Goal: Find specific page/section: Find specific page/section

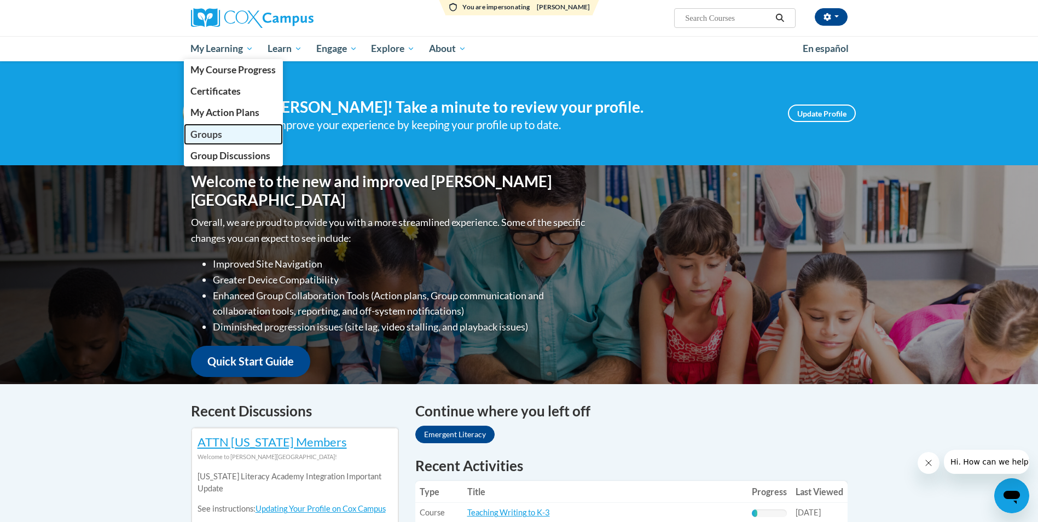
click at [210, 131] on span "Groups" at bounding box center [206, 134] width 32 height 11
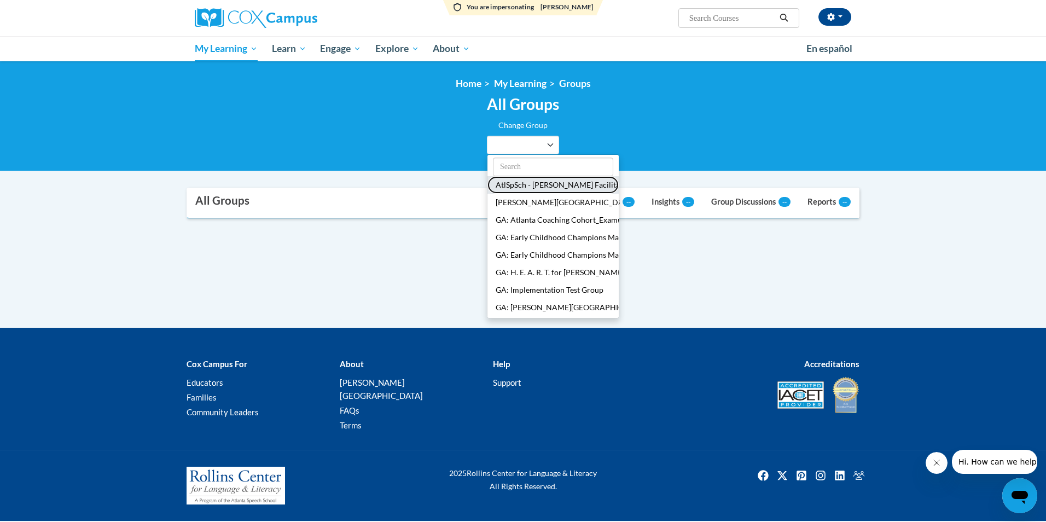
click at [527, 186] on button "AtlSpSch - [PERSON_NAME] Facilitators" at bounding box center [552, 185] width 131 height 18
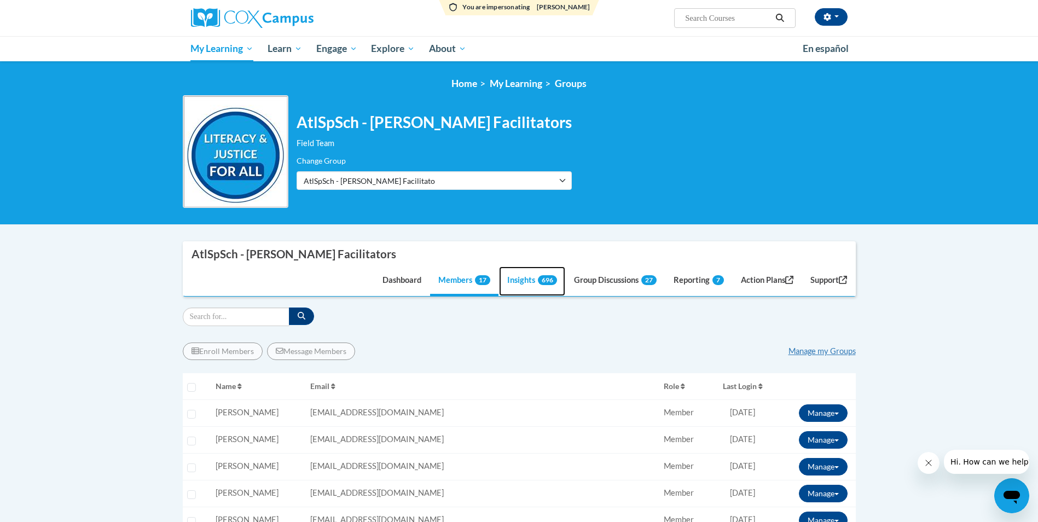
click at [512, 266] on link "Insights 696" at bounding box center [532, 281] width 66 height 30
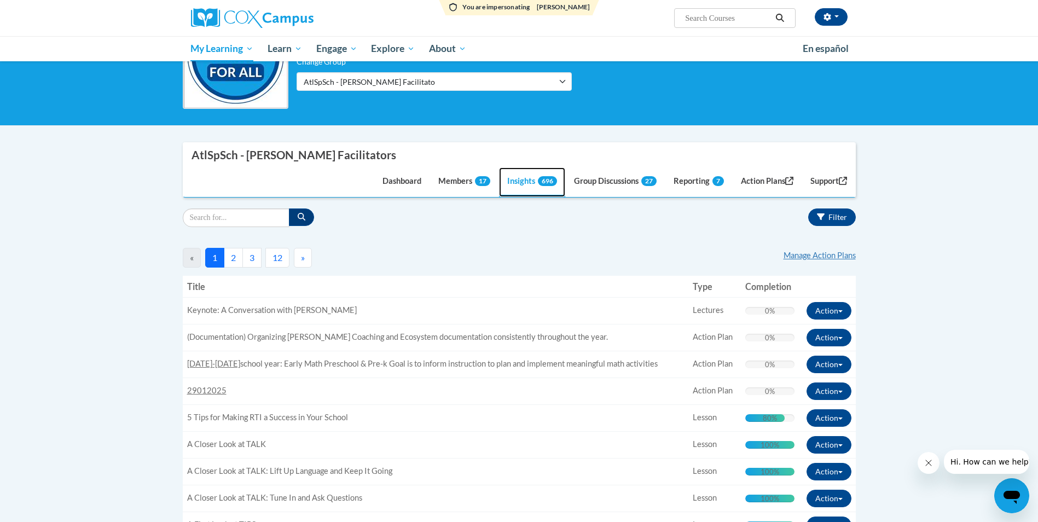
scroll to position [126, 0]
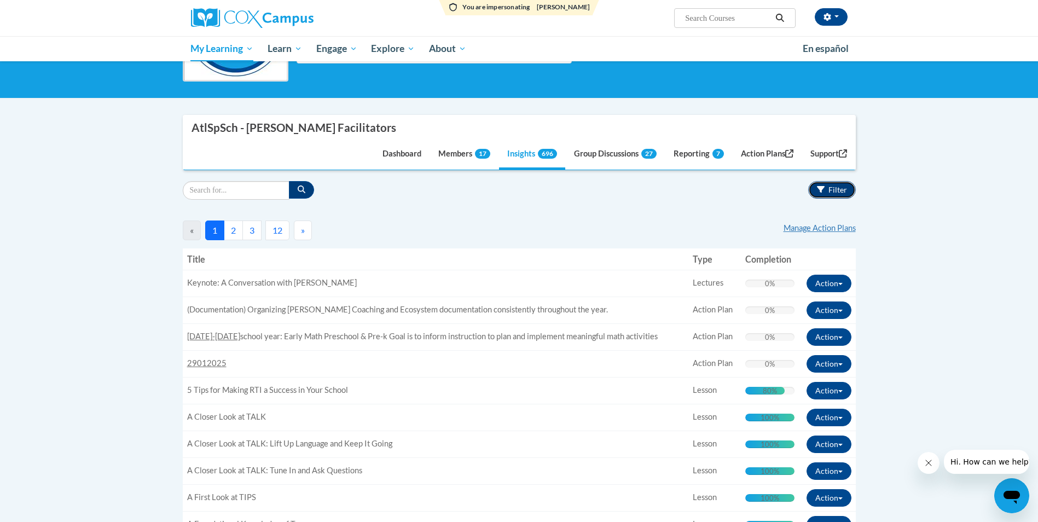
click at [817, 185] on icon "button" at bounding box center [821, 189] width 8 height 8
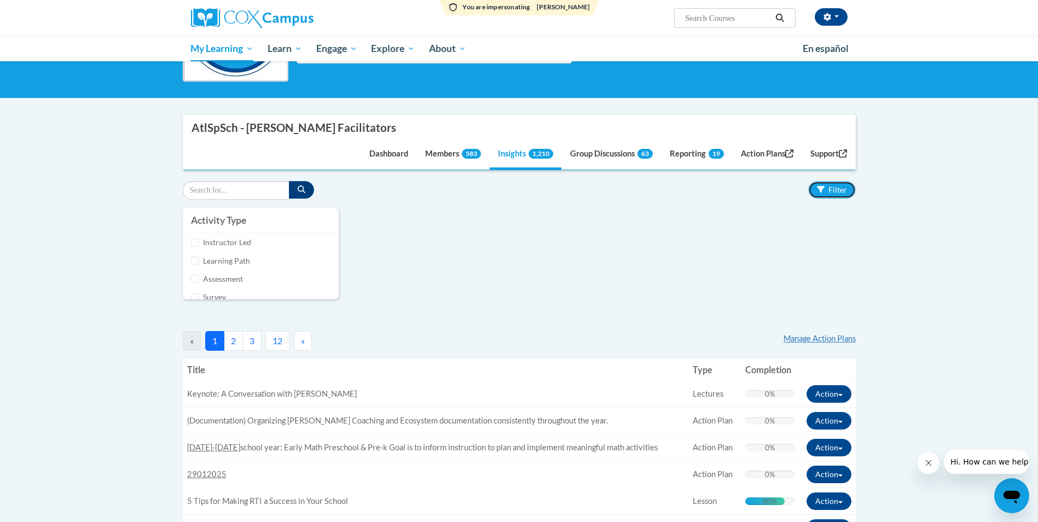
scroll to position [0, 0]
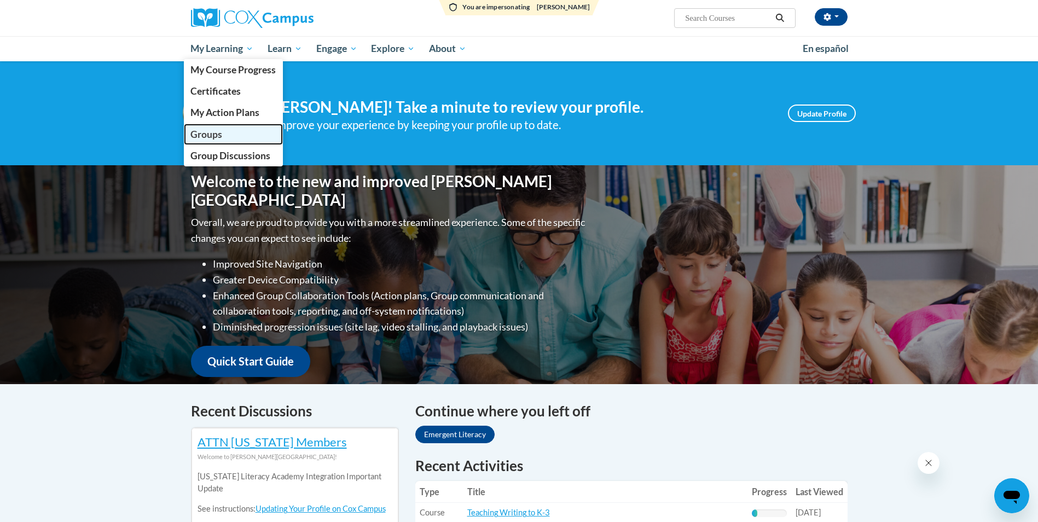
click at [206, 133] on span "Groups" at bounding box center [206, 134] width 32 height 11
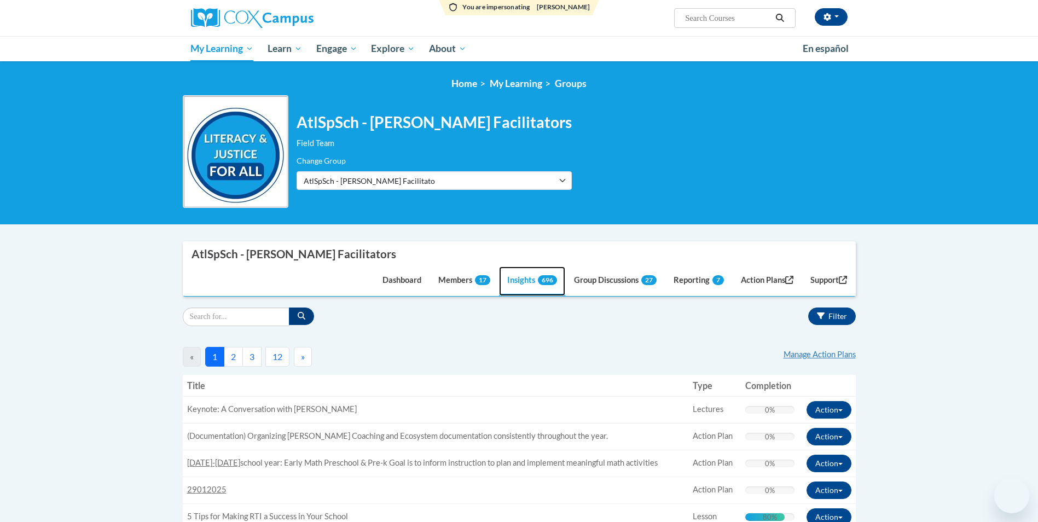
click at [506, 266] on link "Insights 696" at bounding box center [532, 281] width 66 height 30
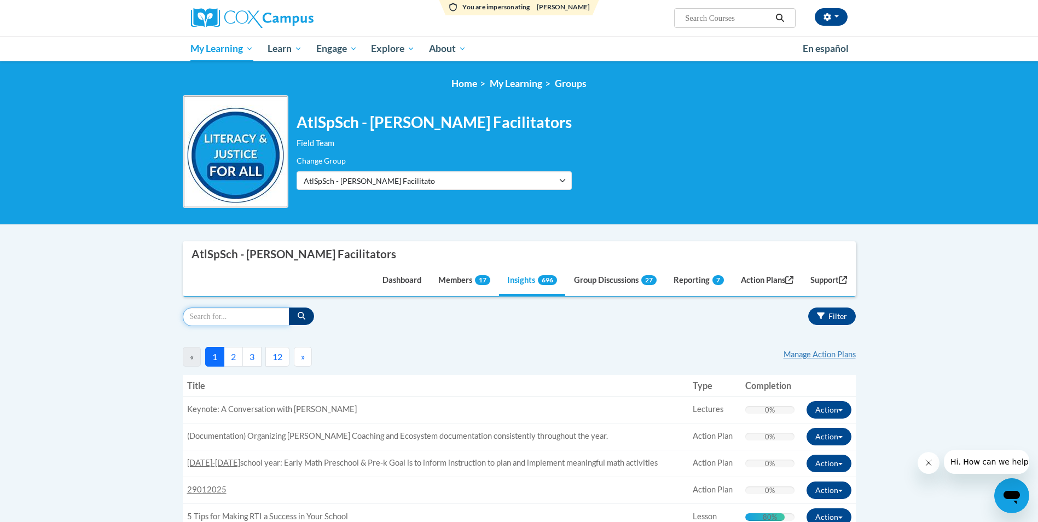
click at [231, 307] on input "Search" at bounding box center [236, 316] width 107 height 19
click at [826, 307] on button "Filter" at bounding box center [832, 316] width 48 height 18
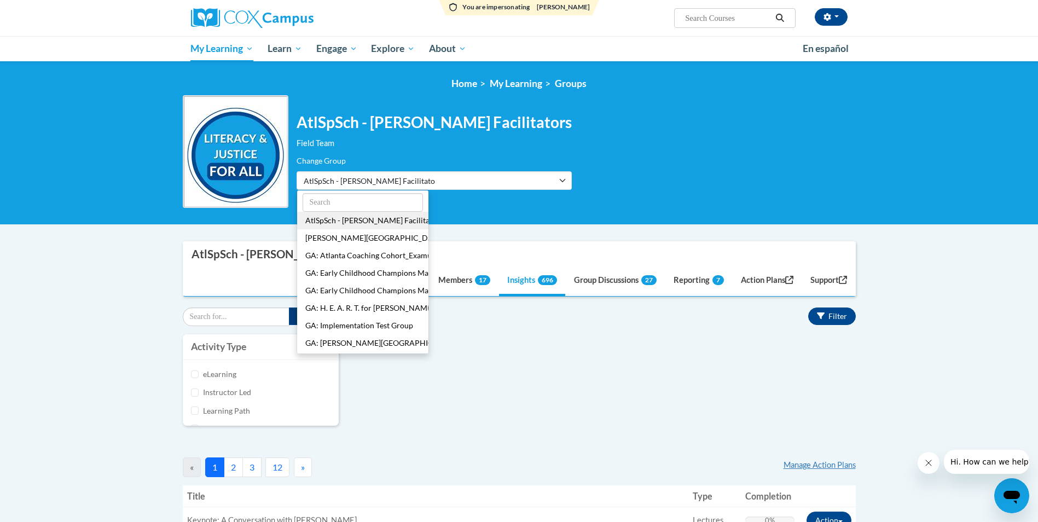
click at [363, 220] on ul "AtlSpSch - Rollins Facilitators Cox Campus College/University GA: Atlanta Coach…" at bounding box center [362, 272] width 132 height 164
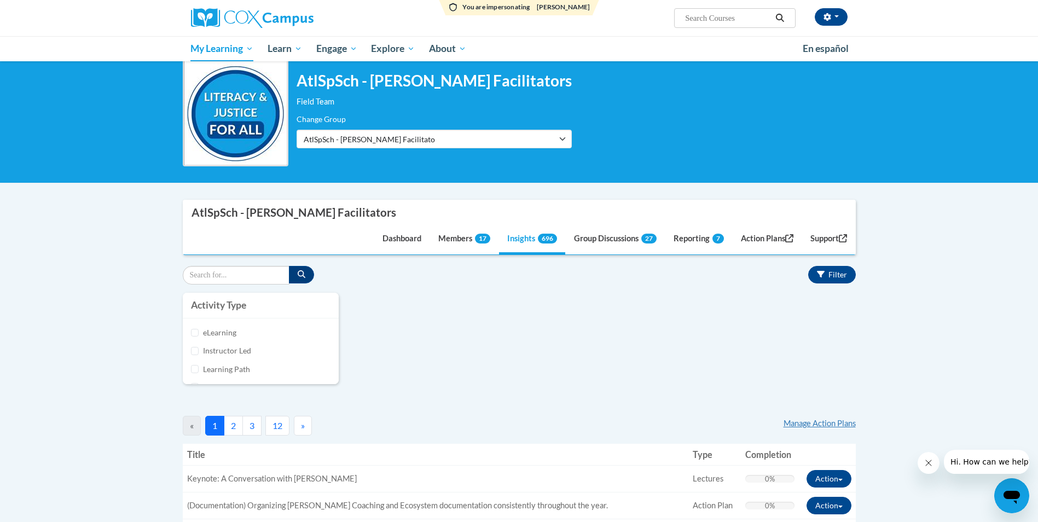
scroll to position [44, 0]
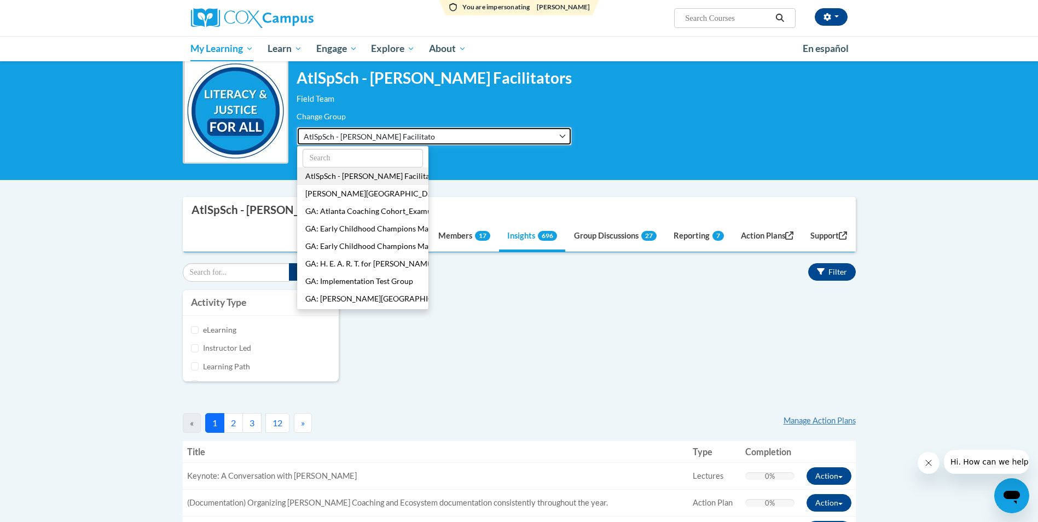
click at [399, 135] on span "AtlSpSch - Rollins Facilitators" at bounding box center [369, 136] width 131 height 11
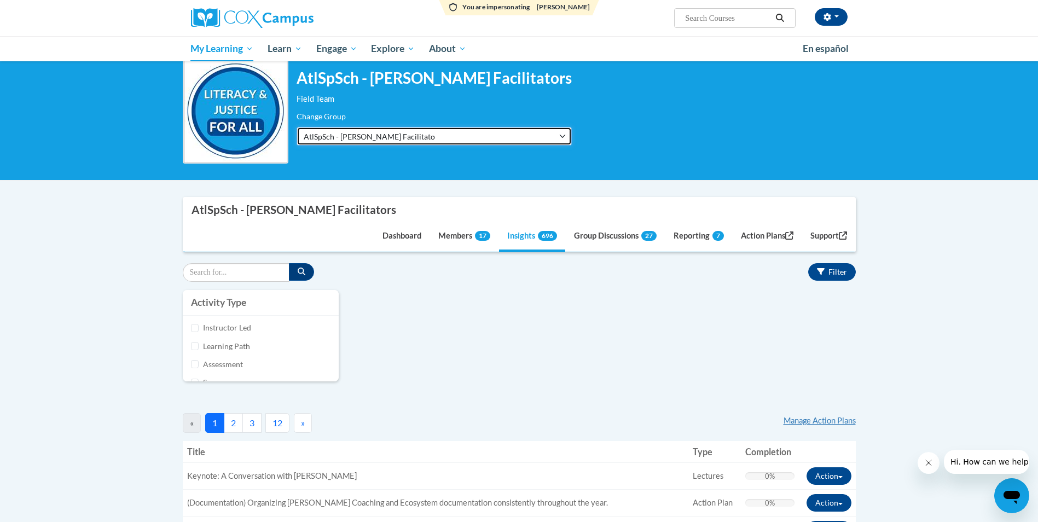
scroll to position [0, 0]
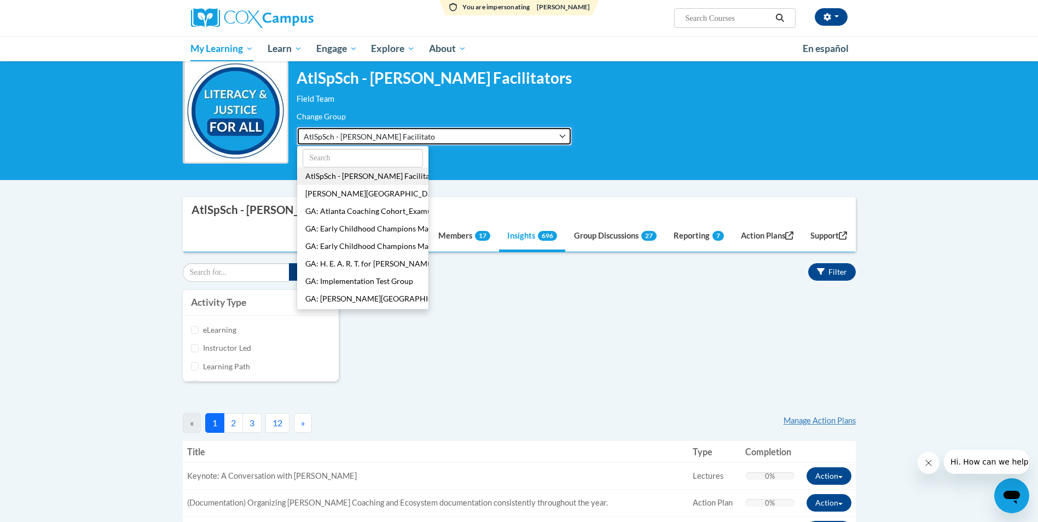
click at [430, 136] on span "AtlSpSch - Rollins Facilitators" at bounding box center [369, 136] width 131 height 11
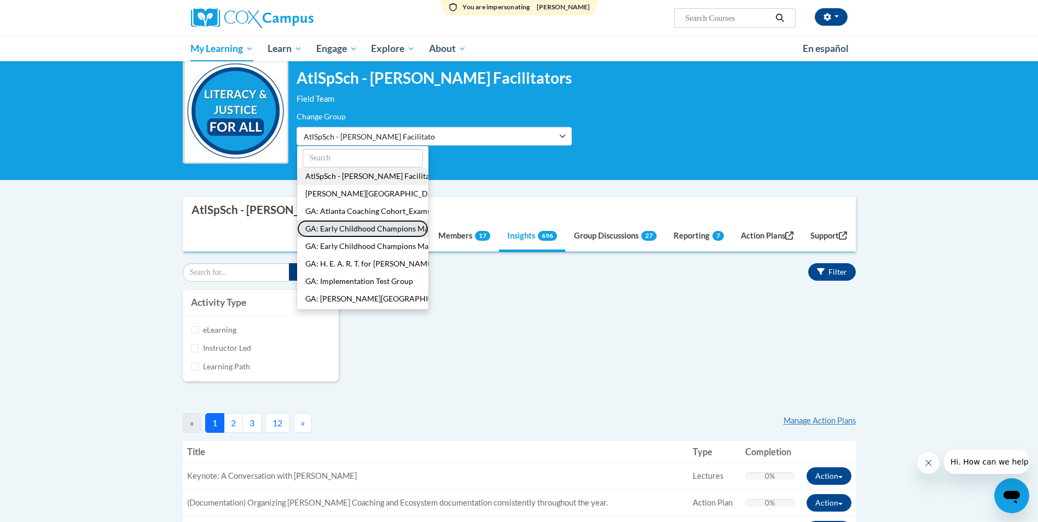
click at [366, 229] on button "GA: Early Childhood Champions Mayorʹs Early Literacy Award - Infant/Toddler" at bounding box center [362, 229] width 131 height 18
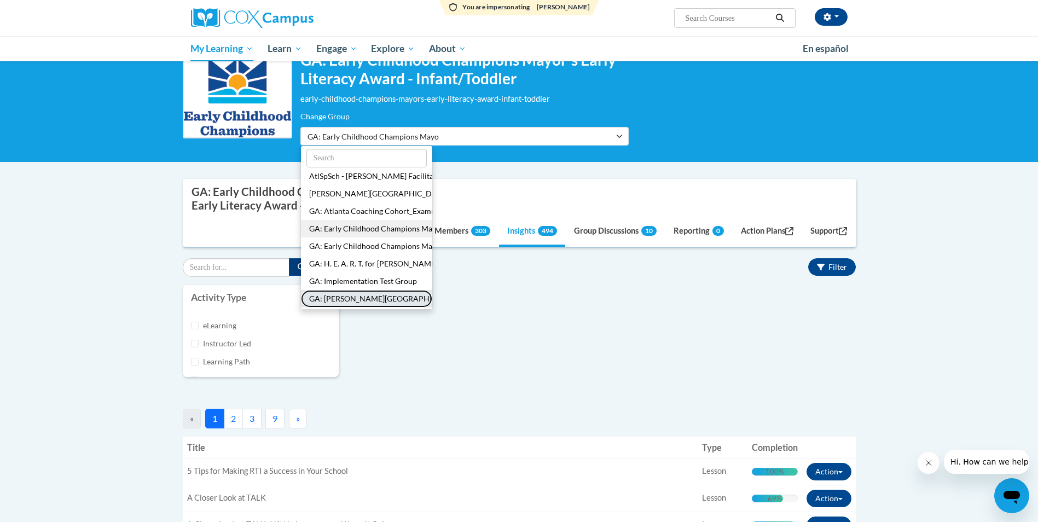
click at [350, 297] on button "GA: [PERSON_NAME][GEOGRAPHIC_DATA]" at bounding box center [366, 299] width 131 height 18
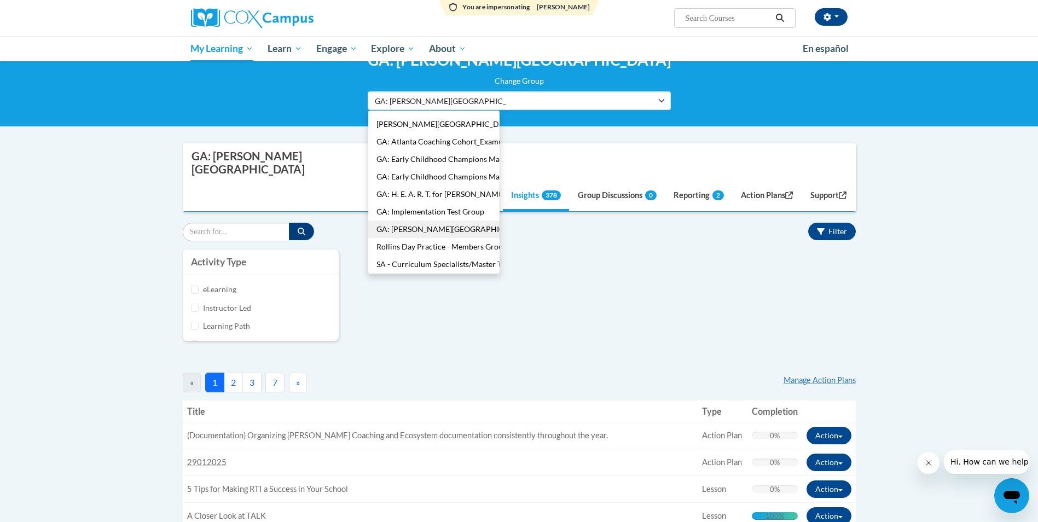
scroll to position [71, 0]
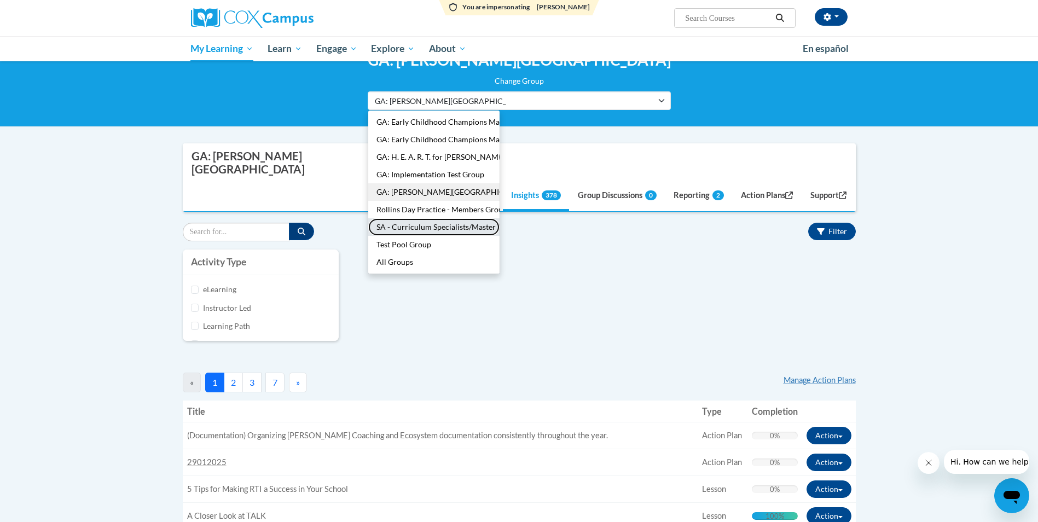
click at [493, 229] on button "SA - Curriculum Specialists/Master Teachers" at bounding box center [433, 227] width 131 height 18
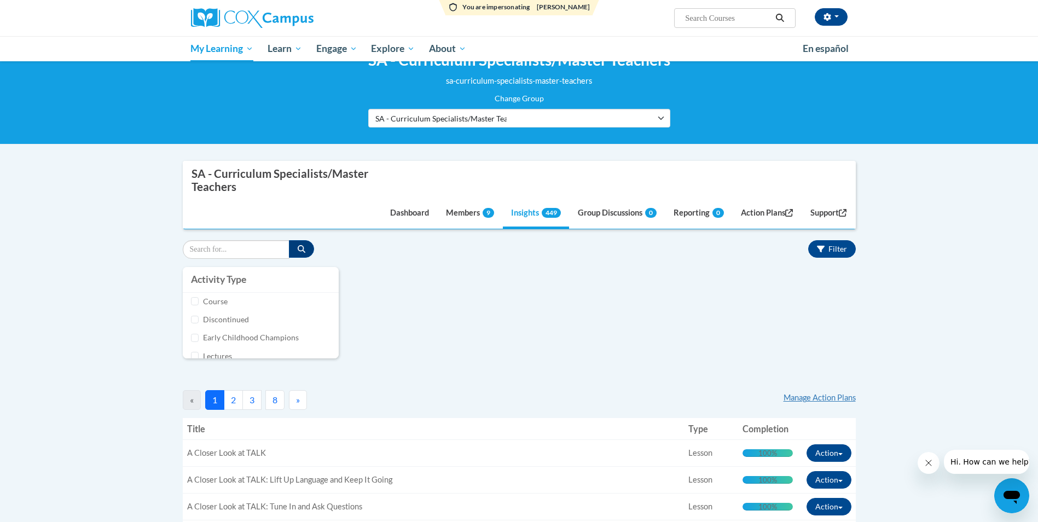
scroll to position [182, 0]
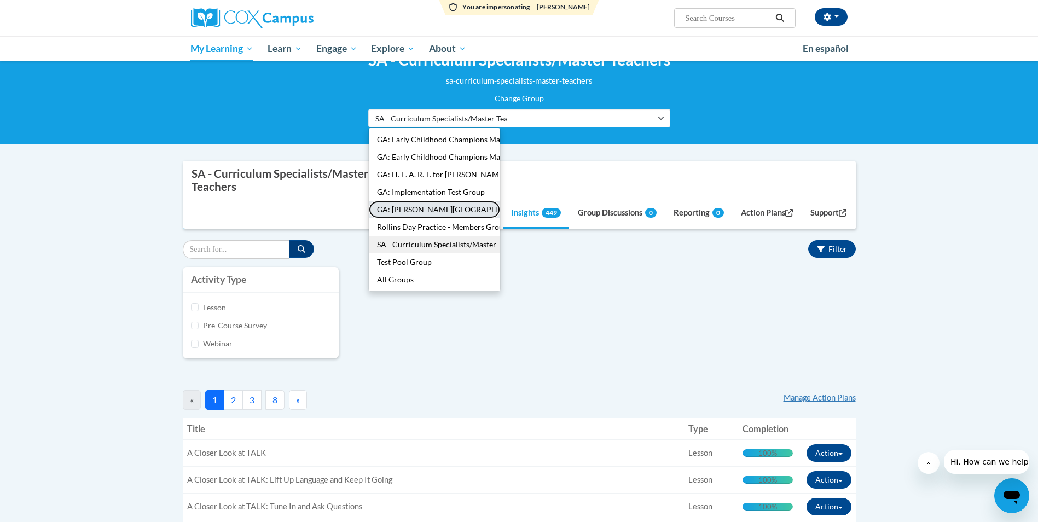
click at [406, 202] on button "GA: [PERSON_NAME][GEOGRAPHIC_DATA]" at bounding box center [434, 210] width 131 height 18
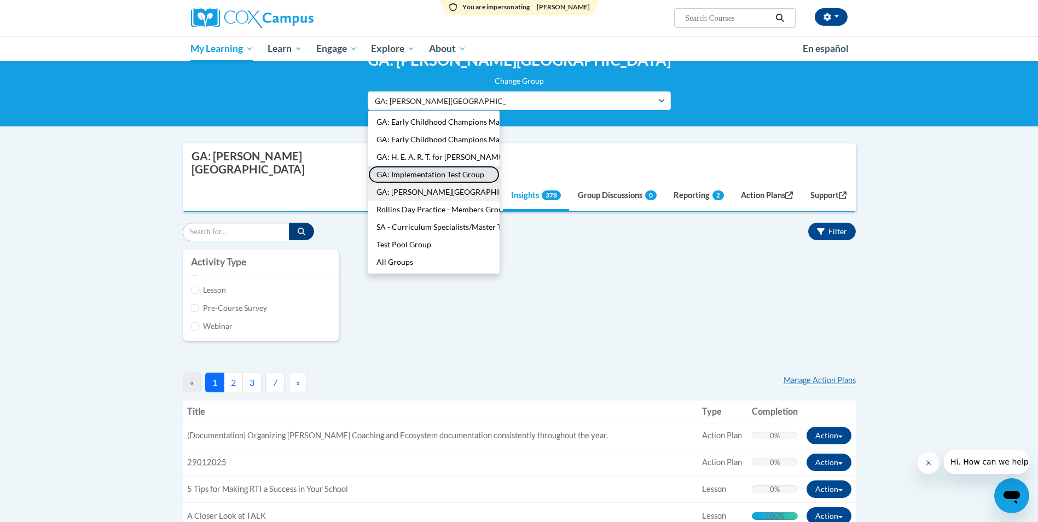
click at [498, 172] on button "GA: Implementation Test Group" at bounding box center [433, 175] width 131 height 18
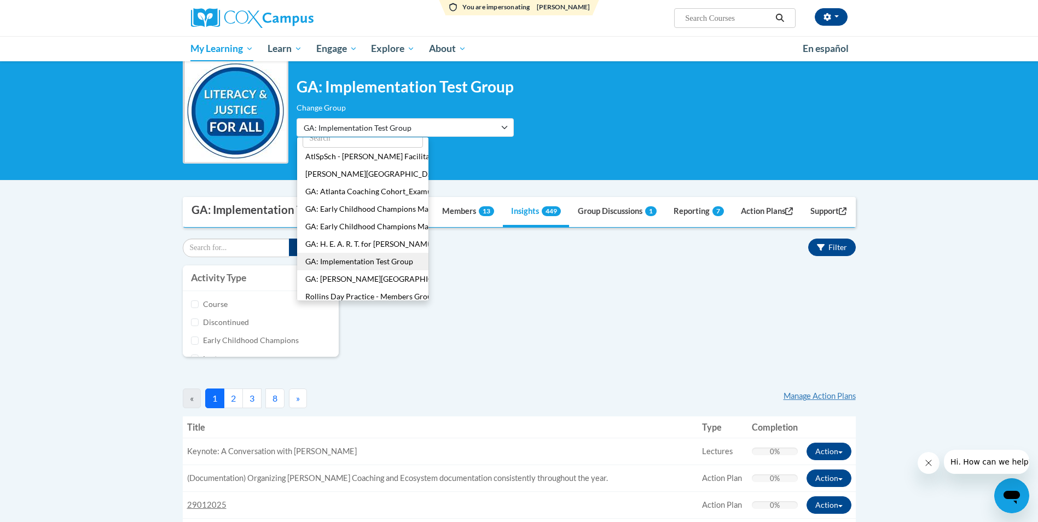
scroll to position [9, 0]
click at [367, 171] on button "[PERSON_NAME][GEOGRAPHIC_DATA]/[GEOGRAPHIC_DATA]" at bounding box center [362, 176] width 131 height 18
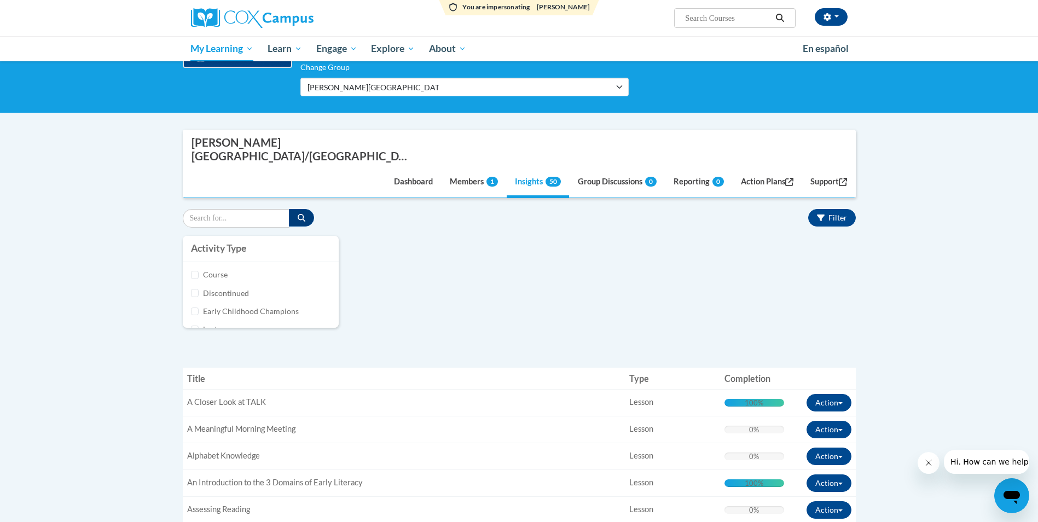
scroll to position [0, 0]
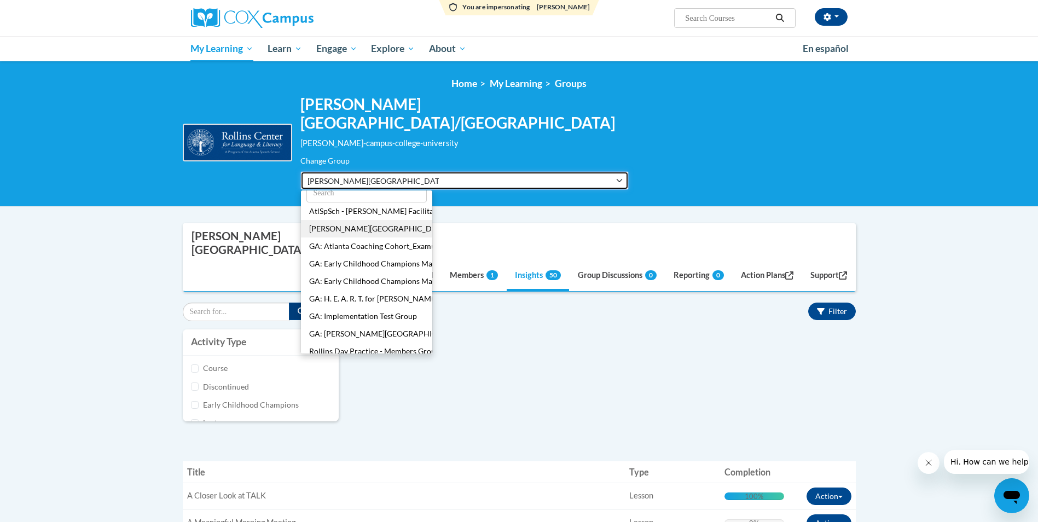
click at [322, 175] on span "[PERSON_NAME][GEOGRAPHIC_DATA]/[GEOGRAPHIC_DATA]" at bounding box center [372, 180] width 131 height 11
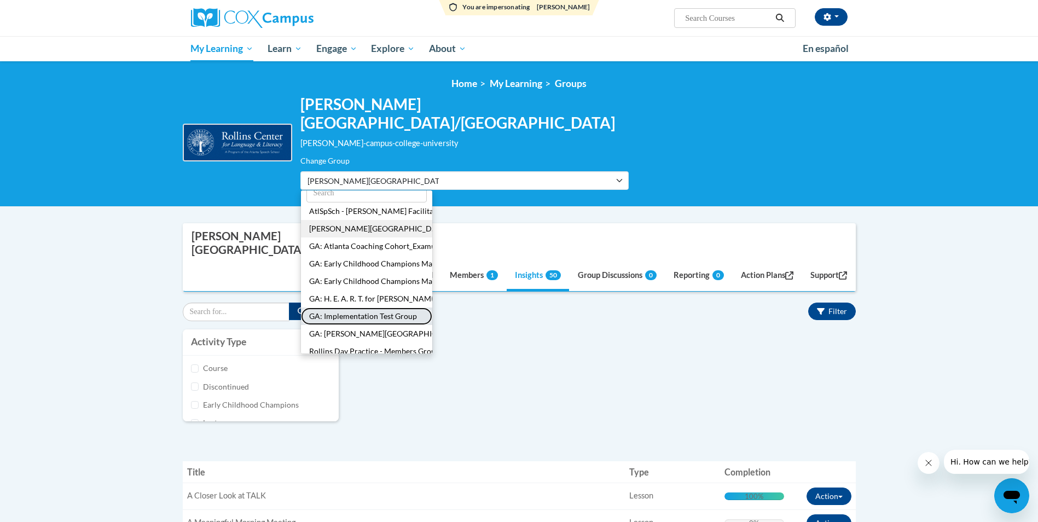
click at [360, 307] on button "GA: Implementation Test Group" at bounding box center [366, 316] width 131 height 18
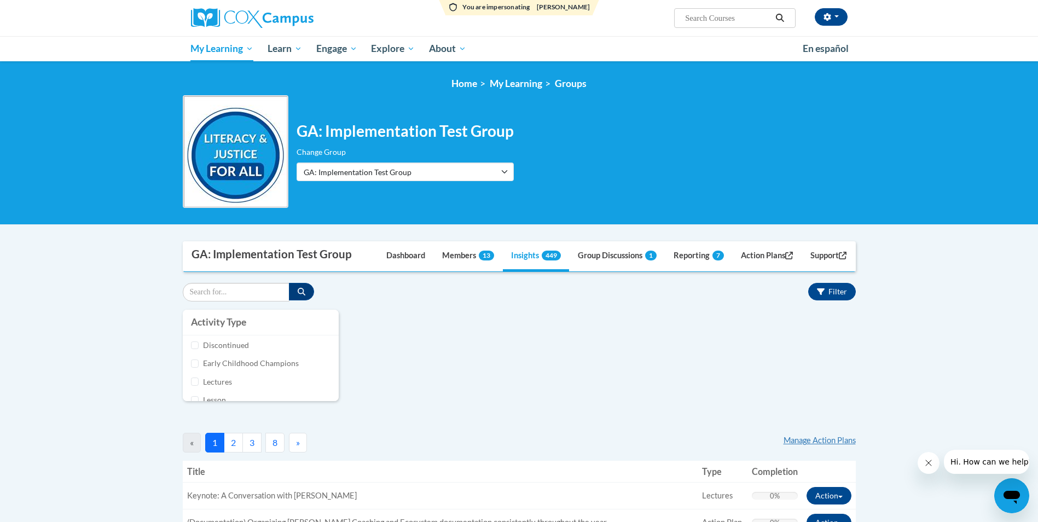
scroll to position [182, 0]
click at [763, 255] on link "Action Plans" at bounding box center [766, 257] width 69 height 30
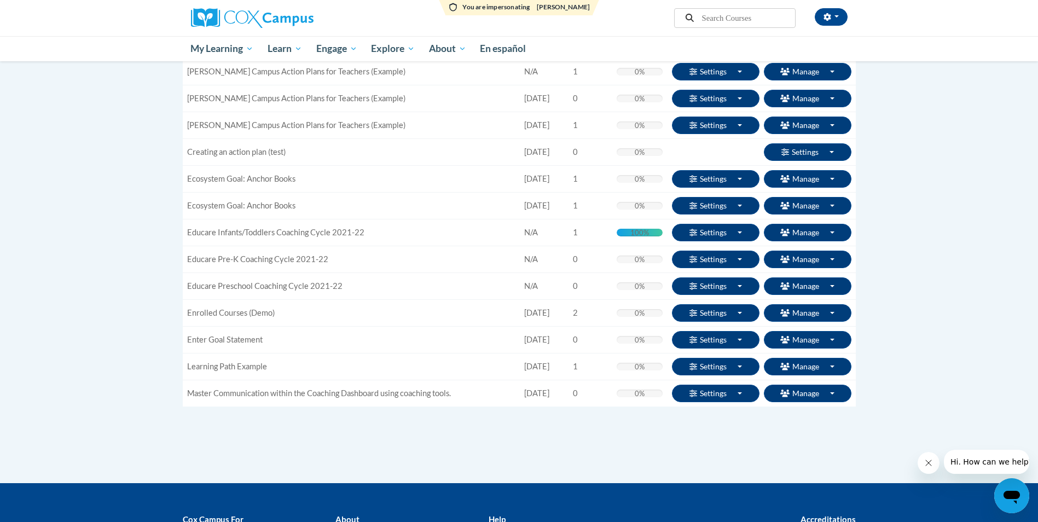
scroll to position [1282, 0]
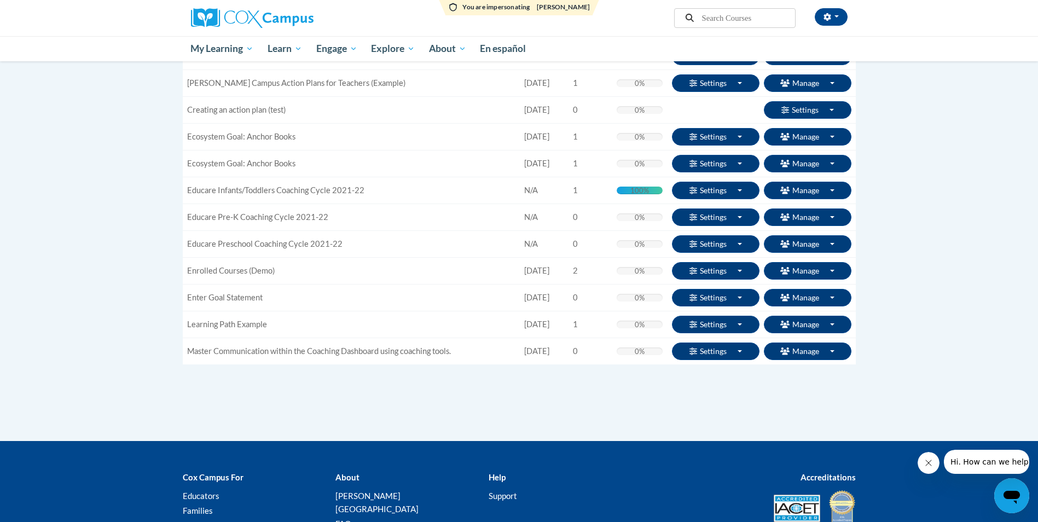
drag, startPoint x: 1040, startPoint y: 133, endPoint x: 29, endPoint y: 12, distance: 1018.6
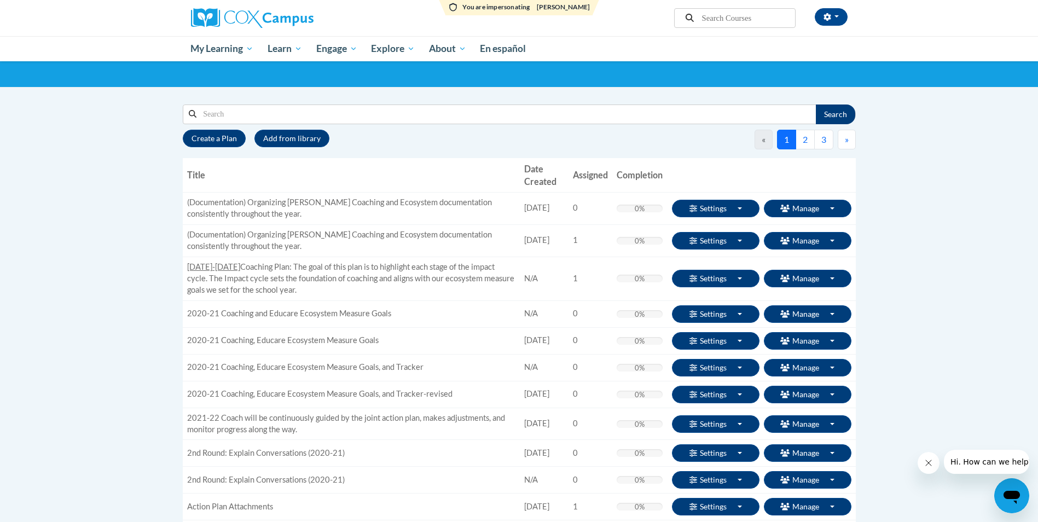
scroll to position [0, 0]
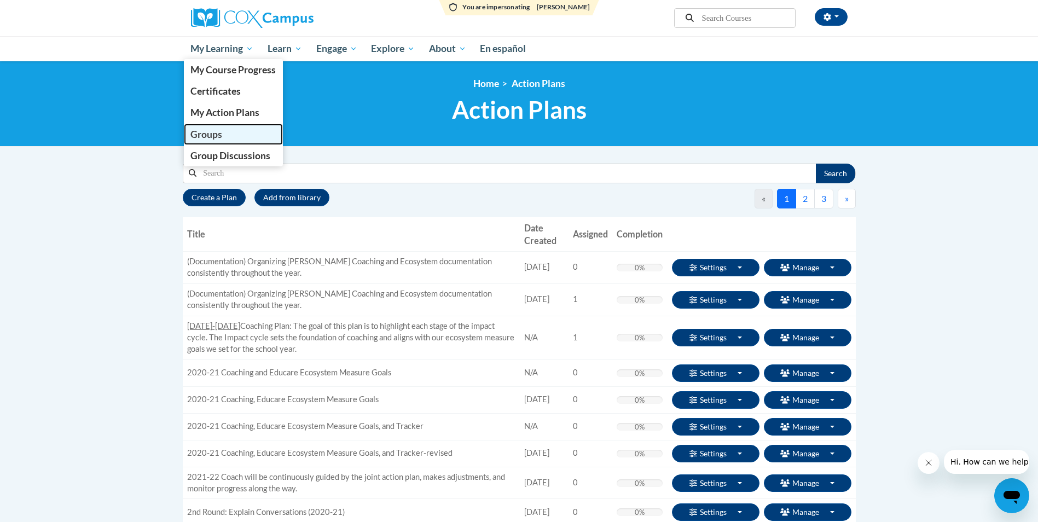
click at [199, 136] on span "Groups" at bounding box center [206, 134] width 32 height 11
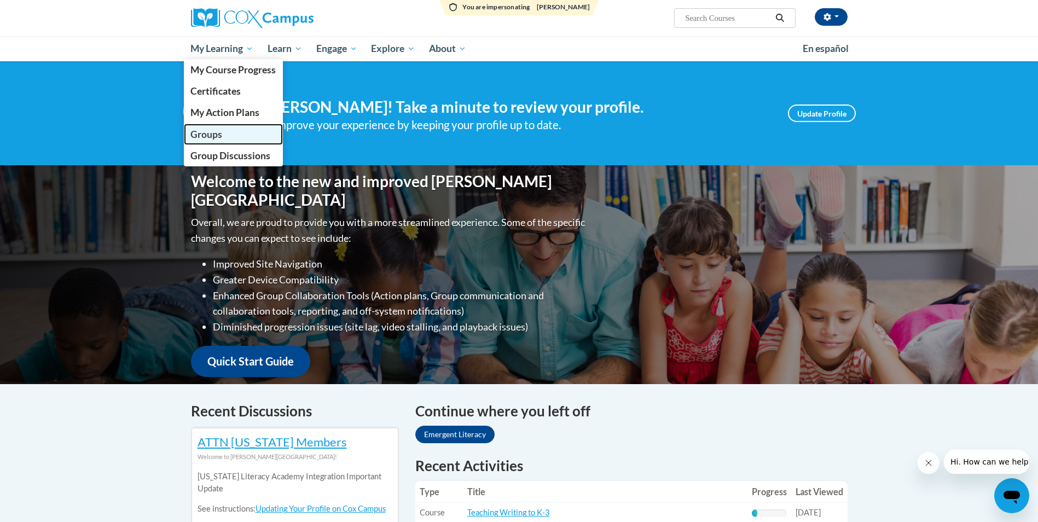
click at [218, 132] on span "Groups" at bounding box center [206, 134] width 32 height 11
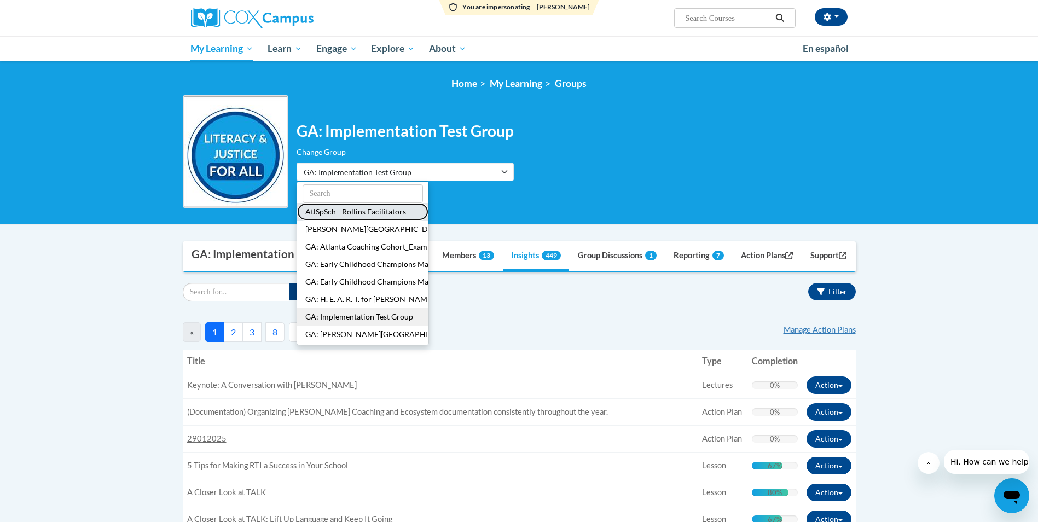
click at [380, 212] on button "AtlSpSch - Rollins Facilitators" at bounding box center [362, 212] width 131 height 18
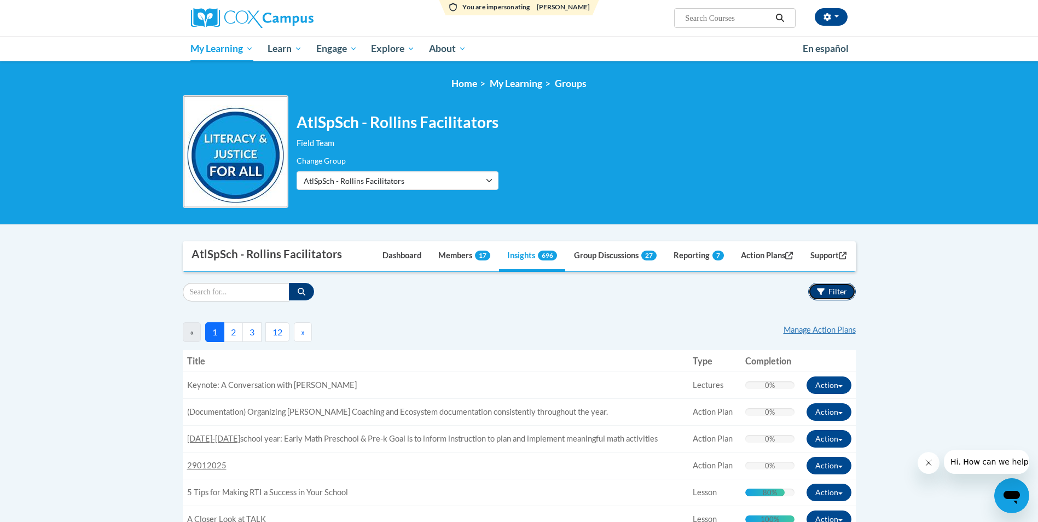
click at [834, 290] on span "Filter" at bounding box center [837, 291] width 19 height 9
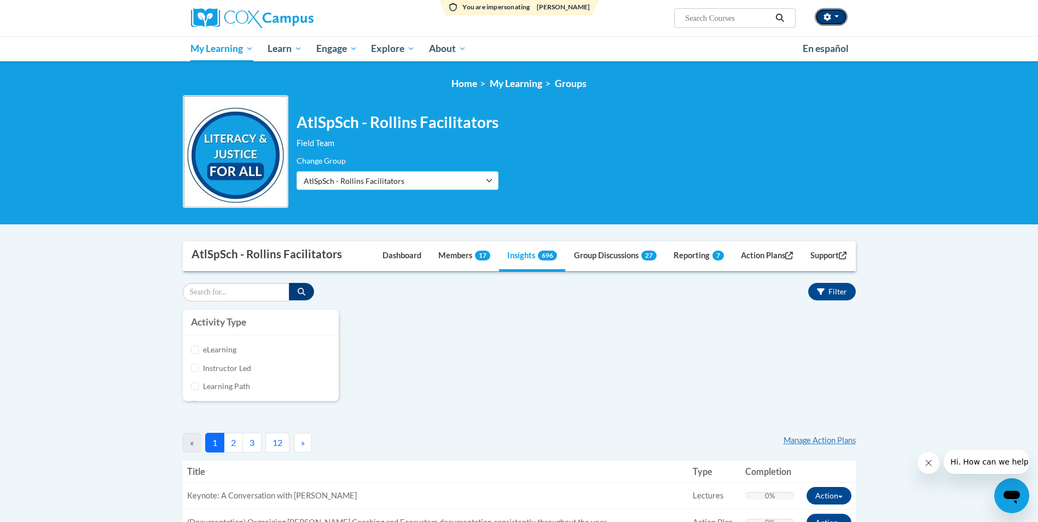
click at [836, 16] on span "button" at bounding box center [836, 16] width 4 height 2
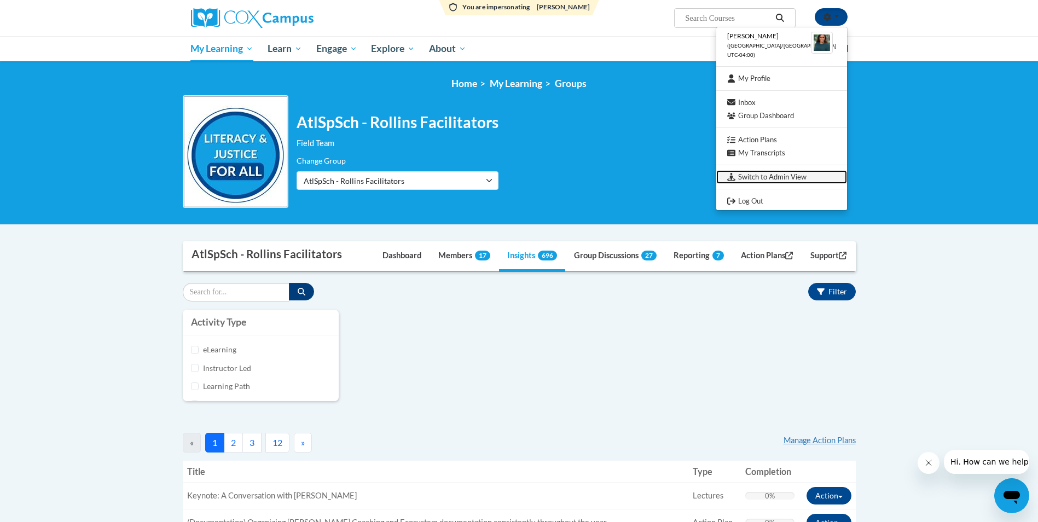
click at [788, 177] on link "Switch to Admin View" at bounding box center [781, 177] width 131 height 14
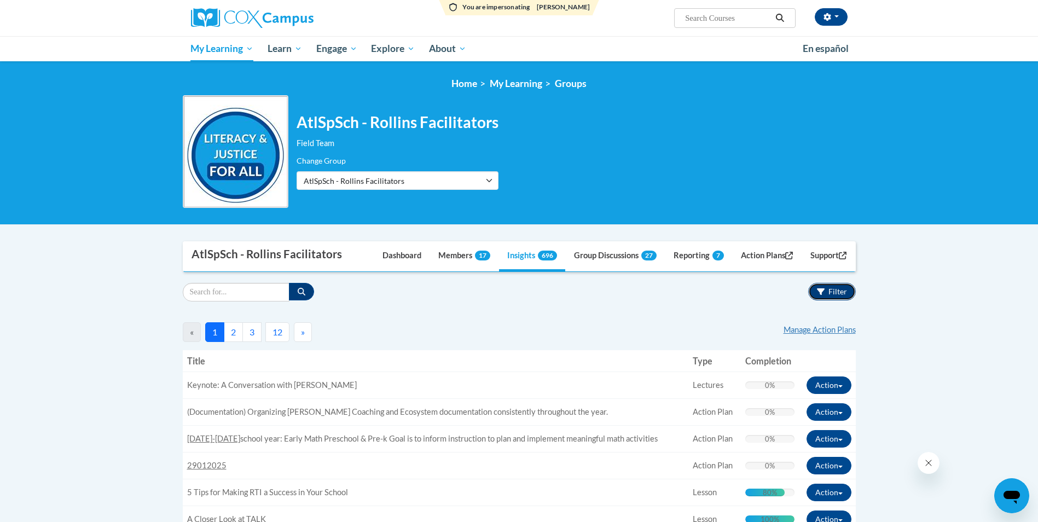
click at [835, 292] on span "Filter" at bounding box center [837, 291] width 19 height 9
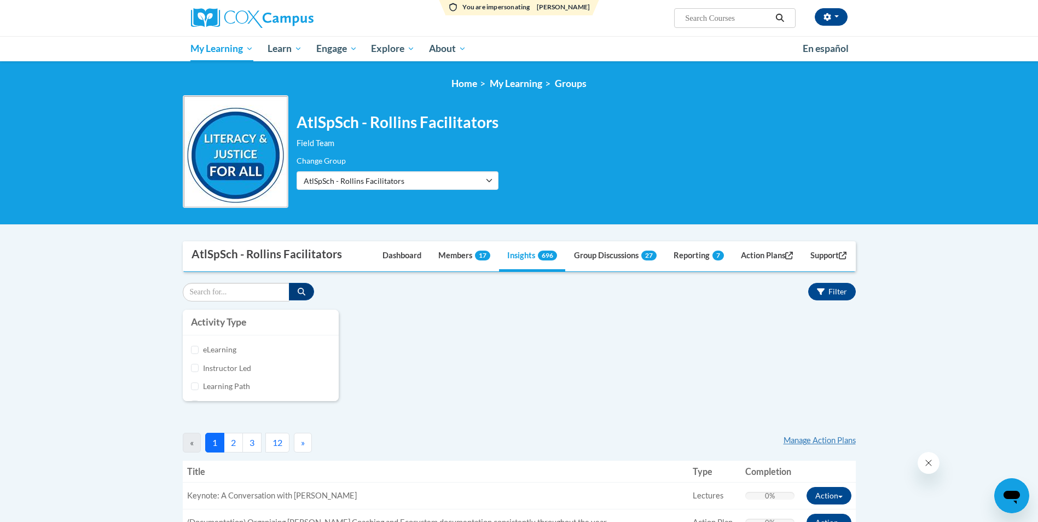
drag, startPoint x: 469, startPoint y: 340, endPoint x: 448, endPoint y: 322, distance: 27.2
click at [469, 339] on div "Activity Type eLearning Instructor Led Learning Path Assessment Survey Attestat…" at bounding box center [518, 361] width 689 height 102
